Goal: Task Accomplishment & Management: Manage account settings

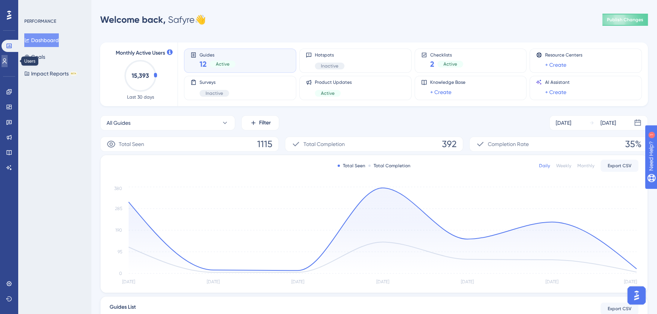
click at [8, 59] on icon at bounding box center [5, 61] width 6 height 6
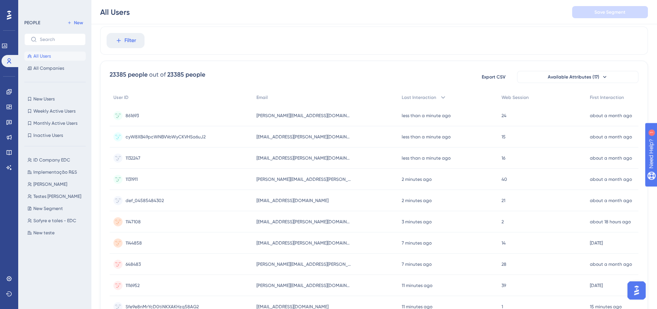
scroll to position [34, 0]
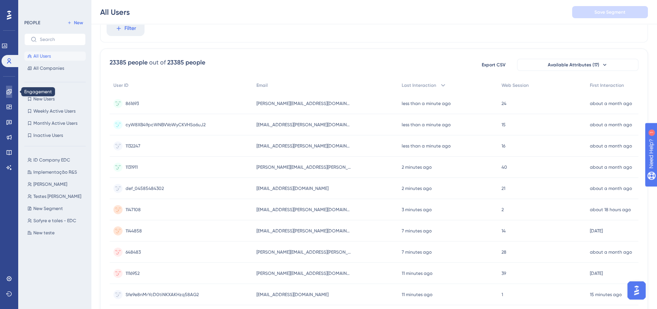
click at [6, 93] on link at bounding box center [9, 92] width 6 height 12
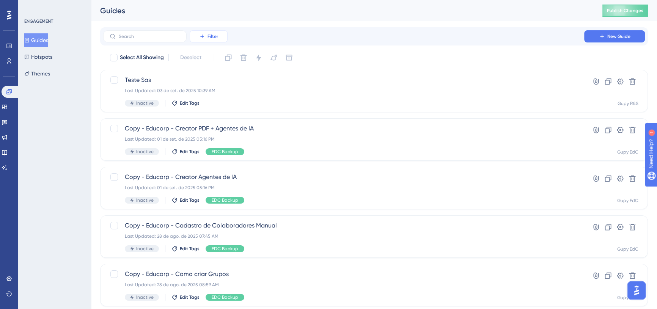
click at [204, 34] on icon at bounding box center [202, 36] width 6 height 6
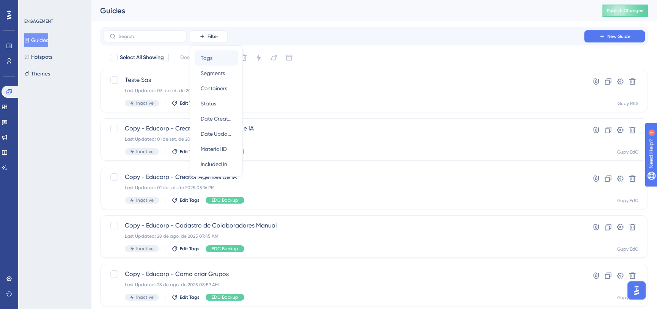
click at [209, 61] on span "Tags" at bounding box center [207, 57] width 12 height 9
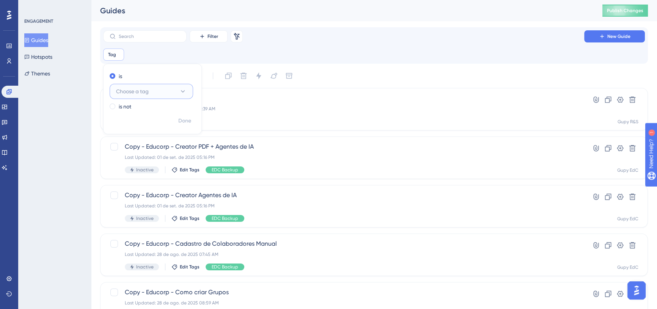
click at [143, 91] on span "Choose a tag" at bounding box center [132, 91] width 33 height 9
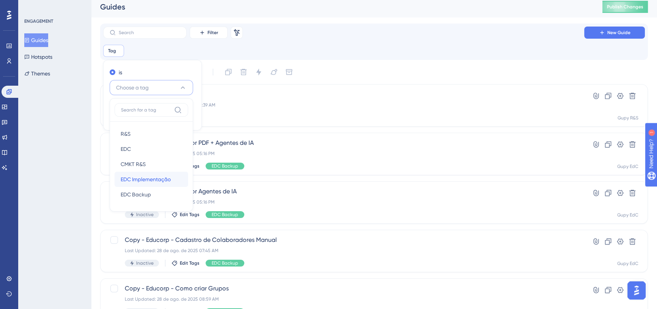
click at [145, 178] on span "EDC Implementação" at bounding box center [146, 179] width 50 height 9
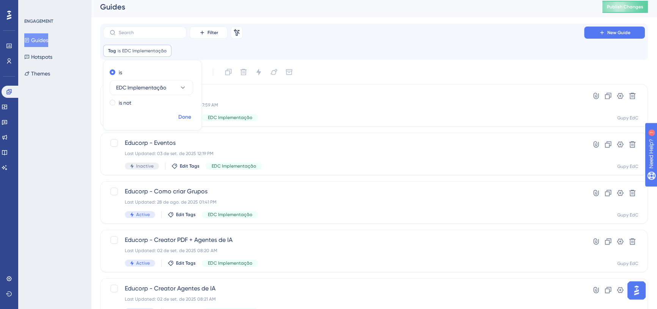
click at [185, 114] on span "Done" at bounding box center [184, 117] width 13 height 9
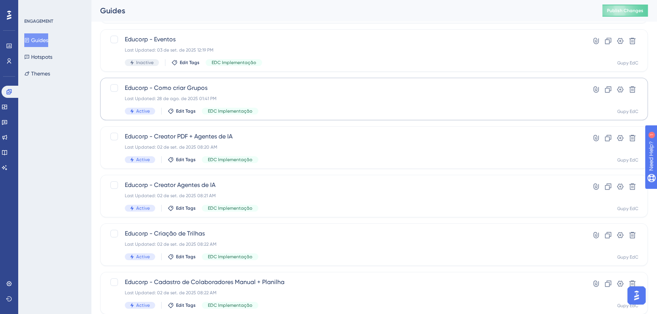
scroll to position [132, 0]
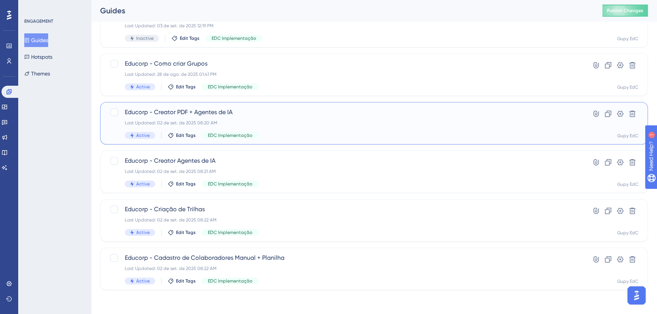
click at [317, 115] on span "Educorp - Creator PDF + Agentes de IA" at bounding box center [344, 112] width 438 height 9
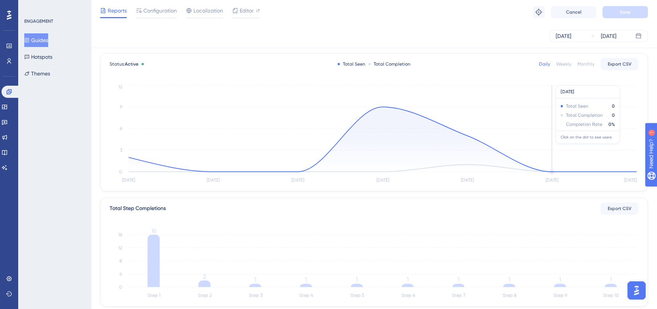
scroll to position [69, 0]
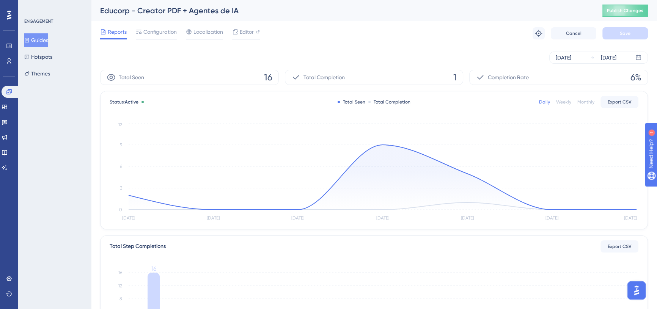
click at [7, 14] on icon at bounding box center [9, 15] width 5 height 10
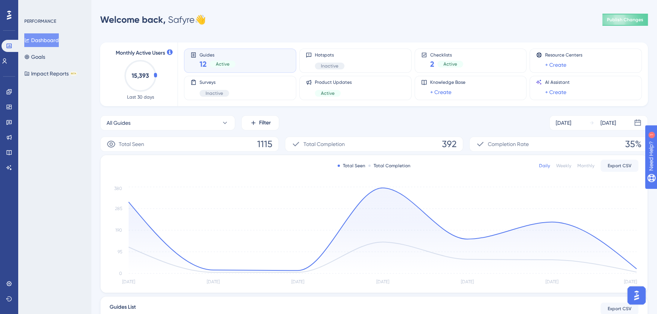
click at [14, 17] on div at bounding box center [9, 15] width 12 height 12
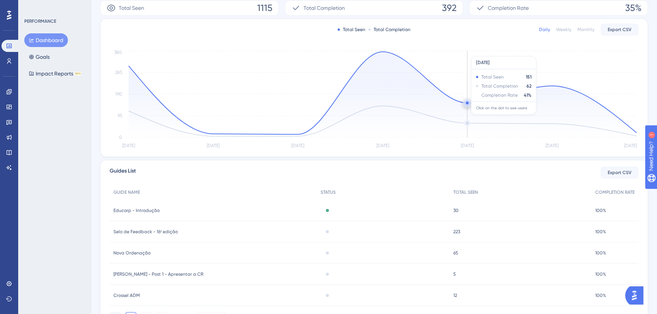
scroll to position [138, 0]
click at [550, 85] on circle at bounding box center [552, 84] width 6 height 6
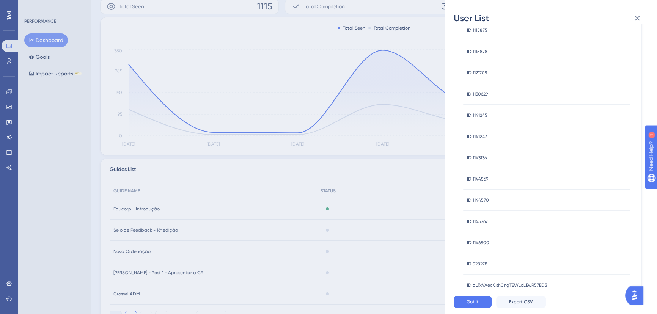
scroll to position [34, 0]
click at [479, 27] on div "Completion" at bounding box center [489, 27] width 28 height 14
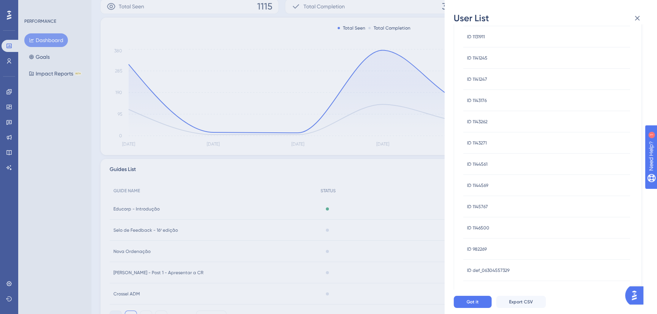
scroll to position [241, 0]
click at [482, 93] on div "ID 1143271 ID 1143271" at bounding box center [477, 101] width 20 height 21
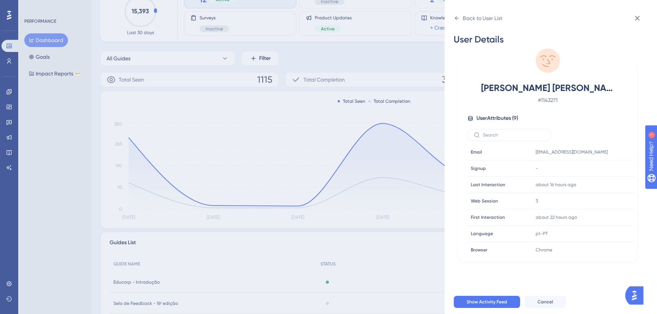
scroll to position [39, 0]
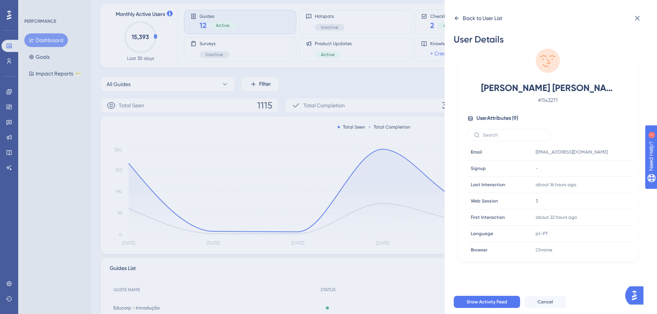
click at [456, 21] on icon at bounding box center [457, 18] width 6 height 6
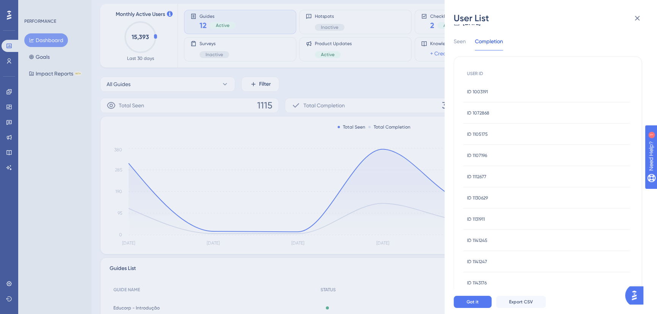
scroll to position [34, 0]
click at [489, 180] on div "ID 1130629 ID 1130629" at bounding box center [546, 181] width 167 height 21
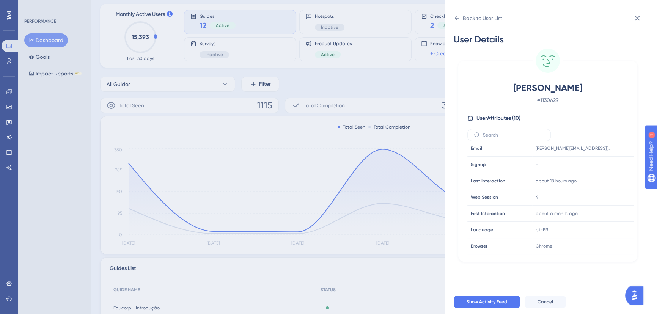
scroll to position [0, 0]
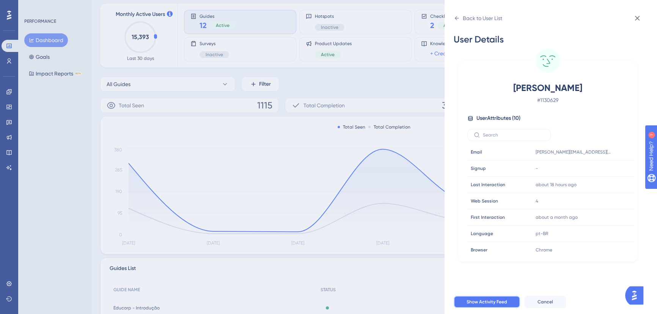
click at [499, 300] on span "Show Activity Feed" at bounding box center [486, 302] width 41 height 6
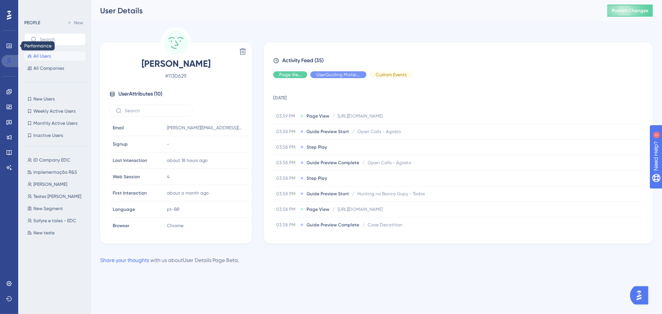
click at [8, 58] on icon at bounding box center [9, 61] width 6 height 6
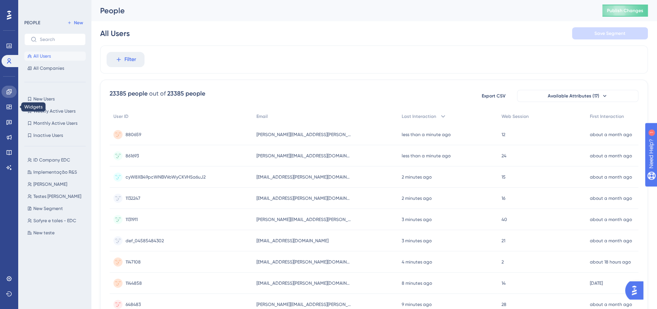
click at [9, 93] on icon at bounding box center [9, 92] width 6 height 6
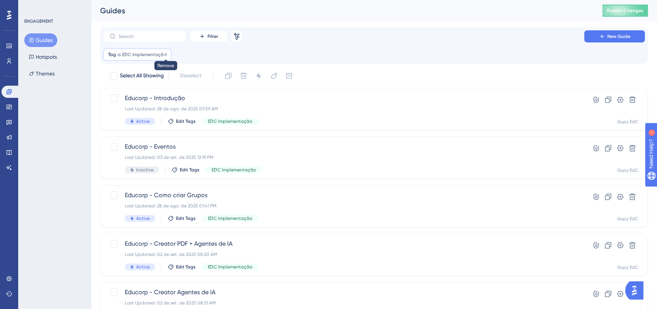
click at [163, 55] on icon at bounding box center [165, 54] width 5 height 5
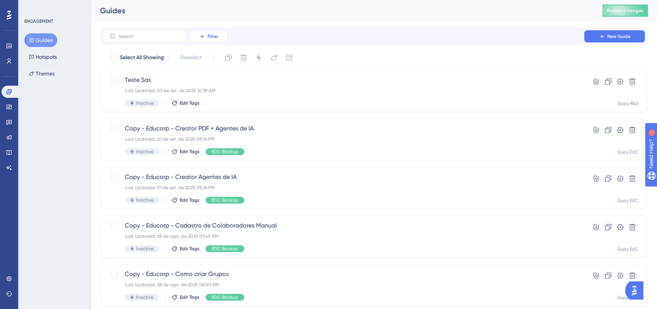
click at [215, 36] on span "Filter" at bounding box center [212, 36] width 11 height 6
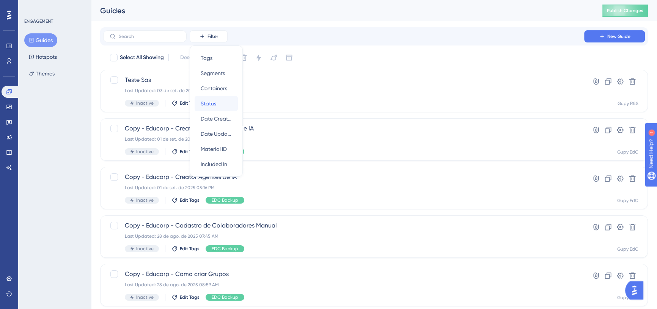
click at [218, 104] on div "Status Status" at bounding box center [216, 103] width 31 height 15
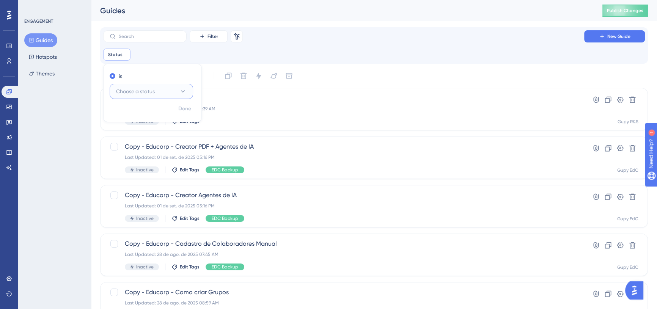
click at [130, 93] on span "Choose a status" at bounding box center [135, 91] width 39 height 9
click at [138, 112] on div "Active Active" at bounding box center [151, 114] width 61 height 15
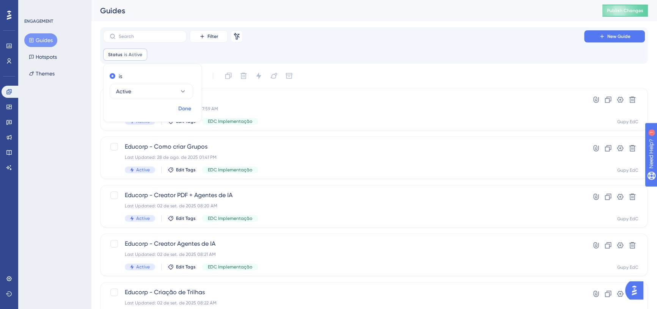
click at [190, 111] on span "Done" at bounding box center [184, 108] width 13 height 9
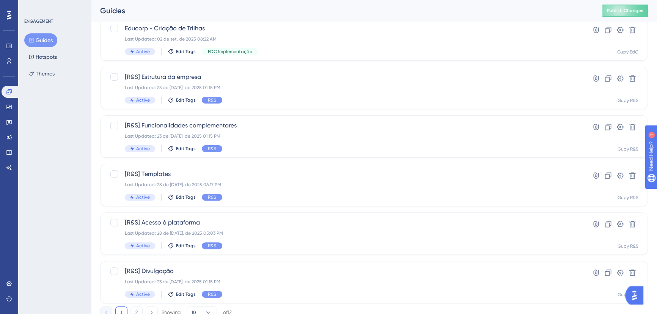
scroll to position [292, 0]
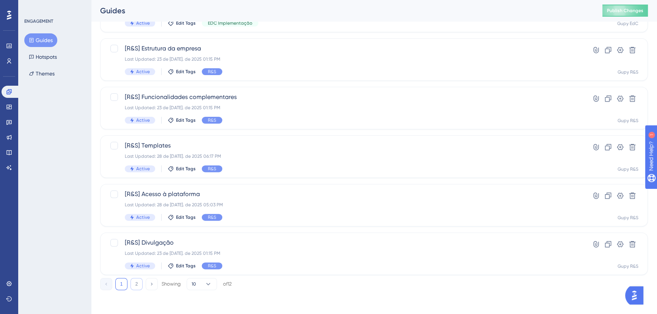
click at [139, 282] on button "2" at bounding box center [136, 284] width 12 height 12
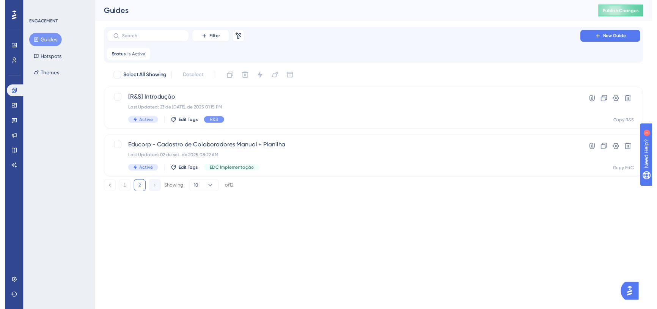
scroll to position [0, 0]
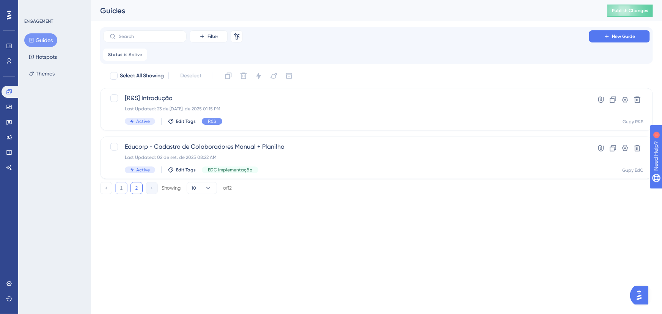
click at [121, 185] on button "1" at bounding box center [121, 188] width 12 height 12
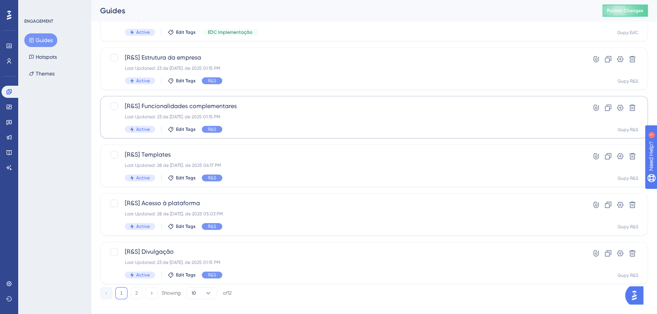
scroll to position [292, 0]
